Goal: Complete application form

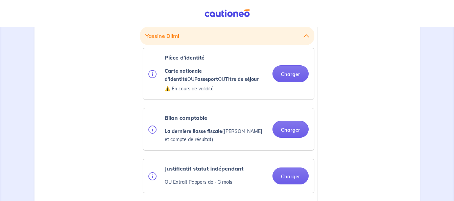
scroll to position [237, 0]
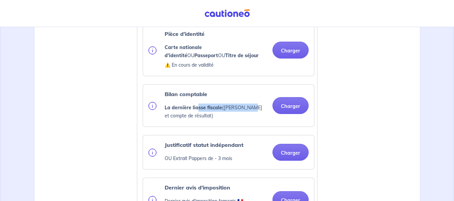
drag, startPoint x: 198, startPoint y: 106, endPoint x: 244, endPoint y: 110, distance: 45.8
click at [244, 110] on p "La dernière liasse fiscale ([PERSON_NAME] et compte de résultat)" at bounding box center [216, 111] width 102 height 16
drag, startPoint x: 244, startPoint y: 110, endPoint x: 236, endPoint y: 117, distance: 10.8
click at [236, 117] on p "La dernière liasse fiscale ([PERSON_NAME] et compte de résultat)" at bounding box center [216, 111] width 102 height 16
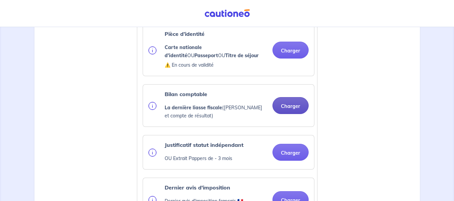
click at [285, 111] on button "Charger" at bounding box center [290, 105] width 36 height 17
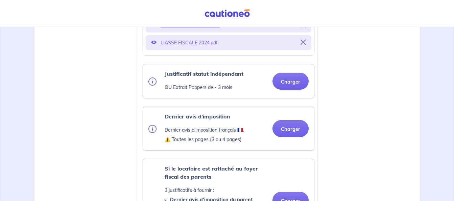
scroll to position [372, 0]
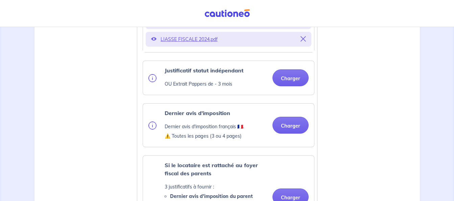
click at [266, 130] on div "Dernier avis d'imposition Dernier avis d'imposition français 🇫🇷. ⚠️ Toutes les …" at bounding box center [228, 125] width 160 height 32
click at [284, 126] on button "Charger" at bounding box center [290, 125] width 36 height 17
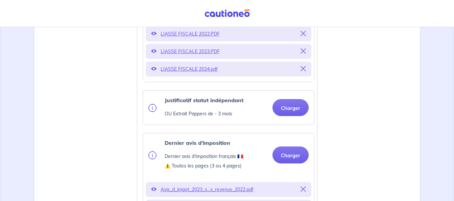
scroll to position [345, 0]
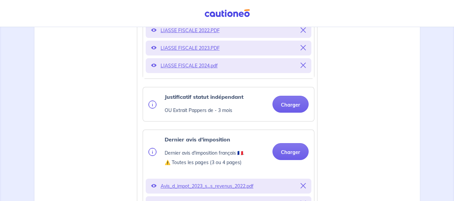
click at [157, 149] on button at bounding box center [156, 151] width 16 height 32
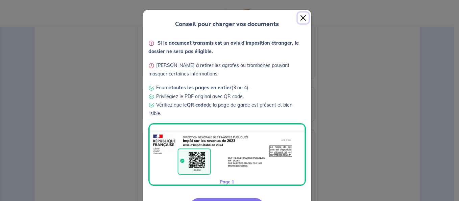
click at [303, 15] on button "Close" at bounding box center [303, 18] width 11 height 11
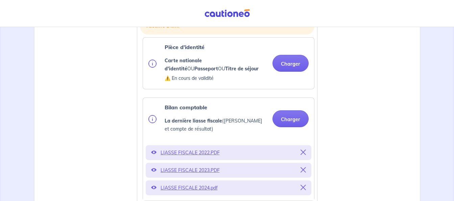
scroll to position [244, 0]
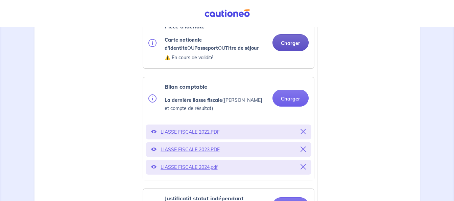
click at [289, 43] on button "Charger" at bounding box center [290, 42] width 36 height 17
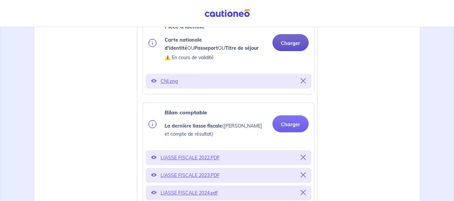
click at [282, 44] on button "Charger" at bounding box center [290, 42] width 36 height 17
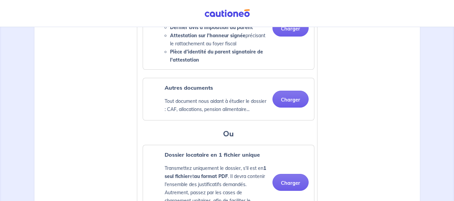
scroll to position [650, 0]
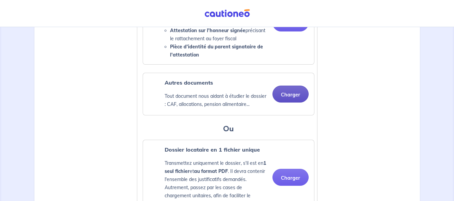
click at [281, 100] on button "Charger" at bounding box center [290, 94] width 36 height 17
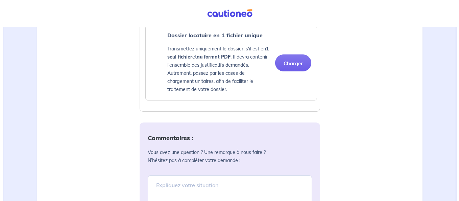
scroll to position [882, 0]
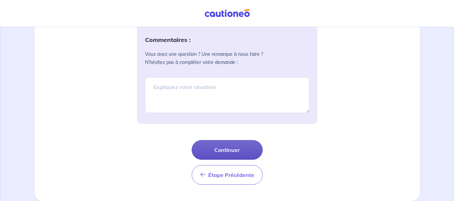
click at [258, 155] on button "Continuer" at bounding box center [227, 150] width 71 height 20
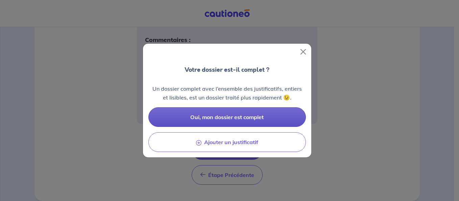
click at [277, 120] on button "Oui, mon dossier est complet" at bounding box center [227, 117] width 158 height 20
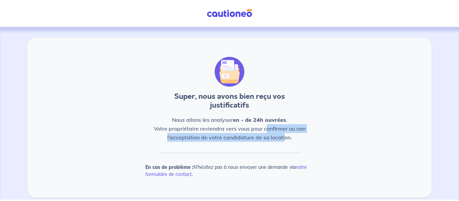
drag, startPoint x: 264, startPoint y: 130, endPoint x: 284, endPoint y: 144, distance: 23.9
click at [284, 144] on div "Super, nous avons bien reçu vos justificatifs Nous allons les analyser en - de …" at bounding box center [230, 117] width 190 height 143
drag, startPoint x: 284, startPoint y: 144, endPoint x: 277, endPoint y: 142, distance: 6.7
click at [277, 142] on div "Super, nous avons bien reçu vos justificatifs Nous allons les analyser en - de …" at bounding box center [230, 117] width 190 height 143
click at [270, 140] on span "Nous allons les analyser en - de 24h ouvrées . Votre propriétaire reviendra ver…" at bounding box center [230, 128] width 152 height 24
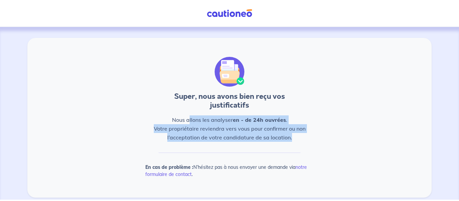
drag, startPoint x: 189, startPoint y: 118, endPoint x: 312, endPoint y: 139, distance: 125.2
click at [312, 139] on div "Super, nous avons bien reçu vos justificatifs Nous allons les analyser en - de …" at bounding box center [230, 117] width 190 height 143
drag, startPoint x: 312, startPoint y: 139, endPoint x: 332, endPoint y: 144, distance: 20.0
click at [334, 141] on div "Super, nous avons bien reçu vos justificatifs Nous allons les analyser en - de …" at bounding box center [229, 117] width 396 height 143
